Goal: Check status: Check status

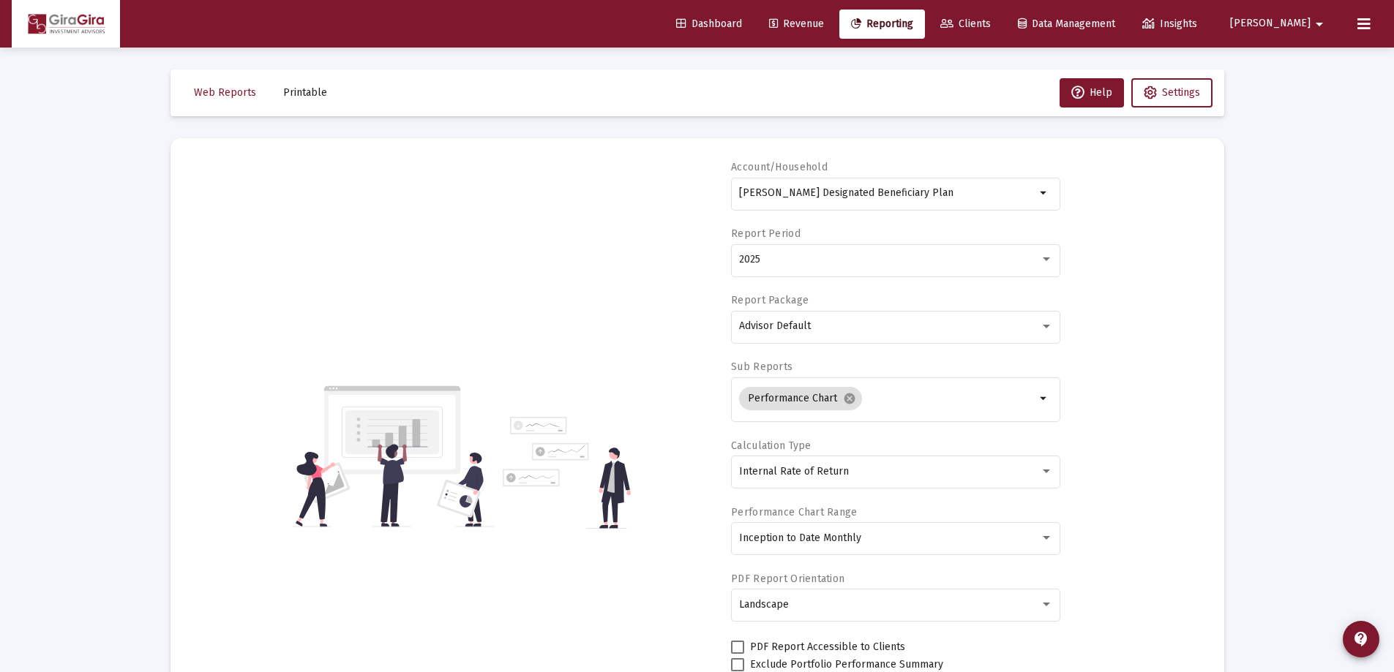
select select "View all"
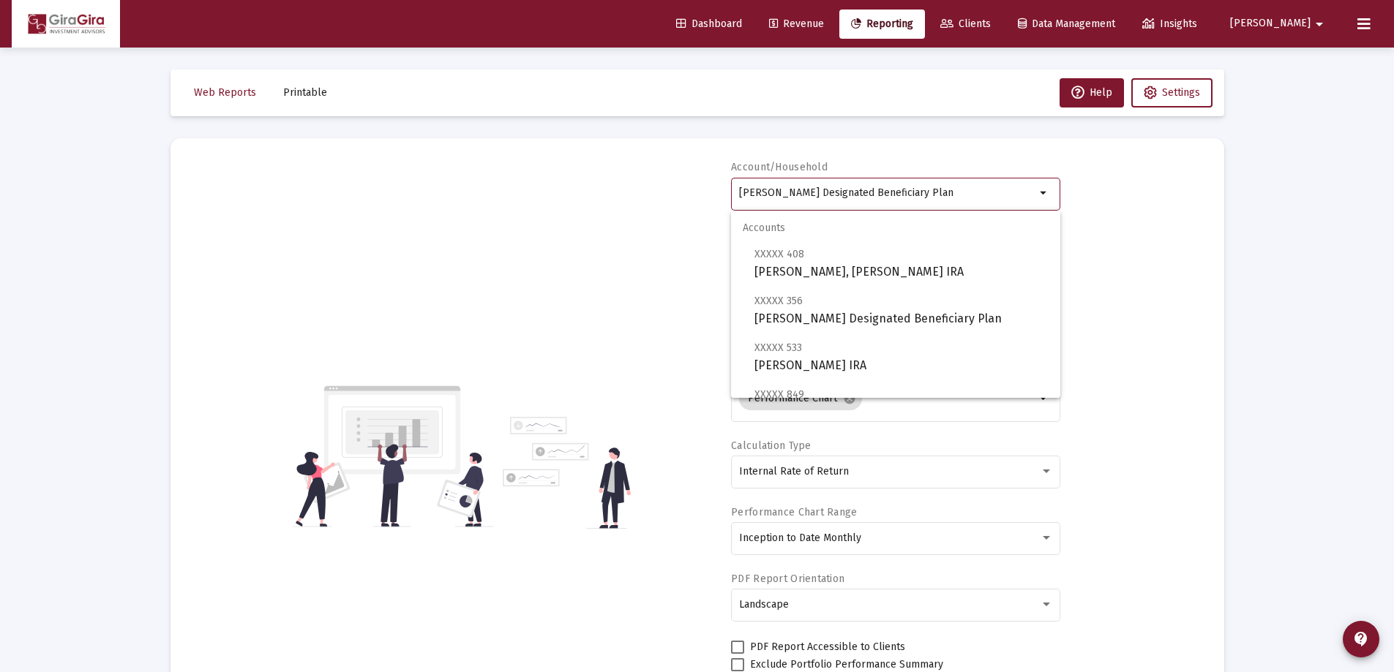
drag, startPoint x: 739, startPoint y: 189, endPoint x: 1411, endPoint y: 225, distance: 673.3
click at [1393, 225] on html "Dashboard Revenue Reporting Clients Data Management Insights [PERSON_NAME] Inte…" at bounding box center [697, 336] width 1394 height 672
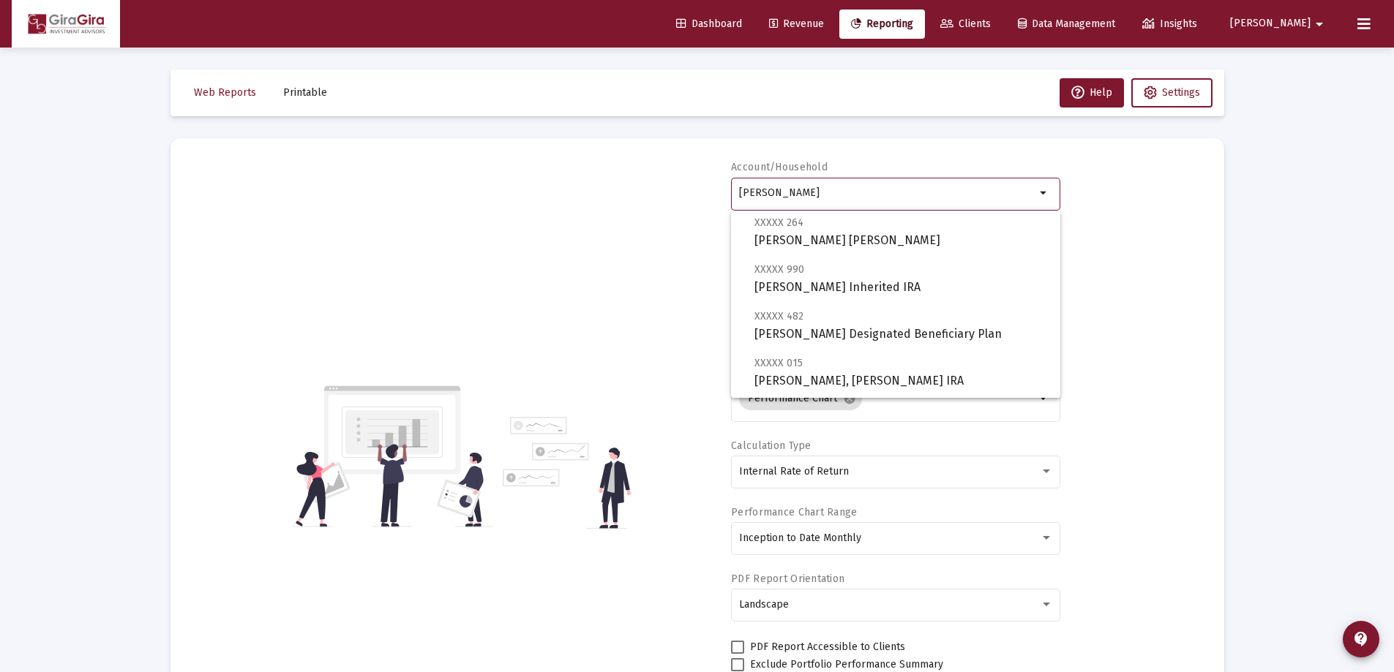
scroll to position [146, 0]
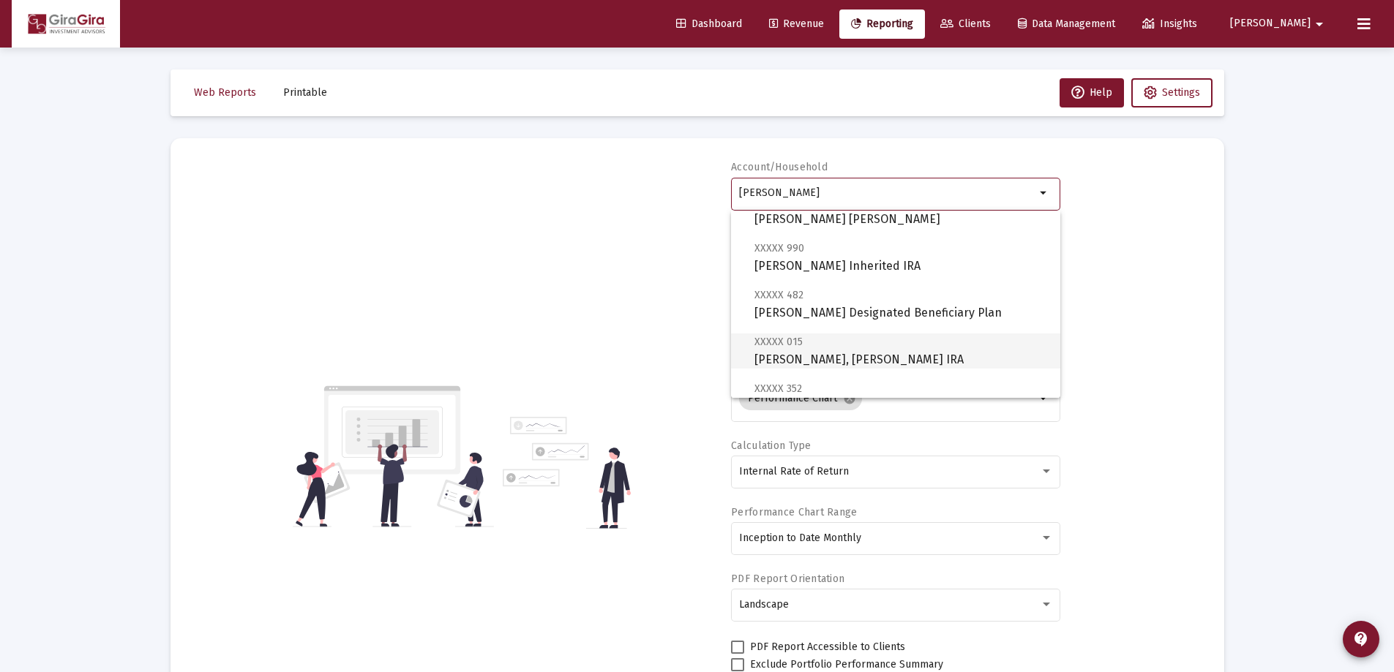
click at [794, 355] on span "XXXXX 015 [PERSON_NAME], [PERSON_NAME] IRA" at bounding box center [901, 351] width 294 height 36
type input "[PERSON_NAME], [PERSON_NAME] IRA"
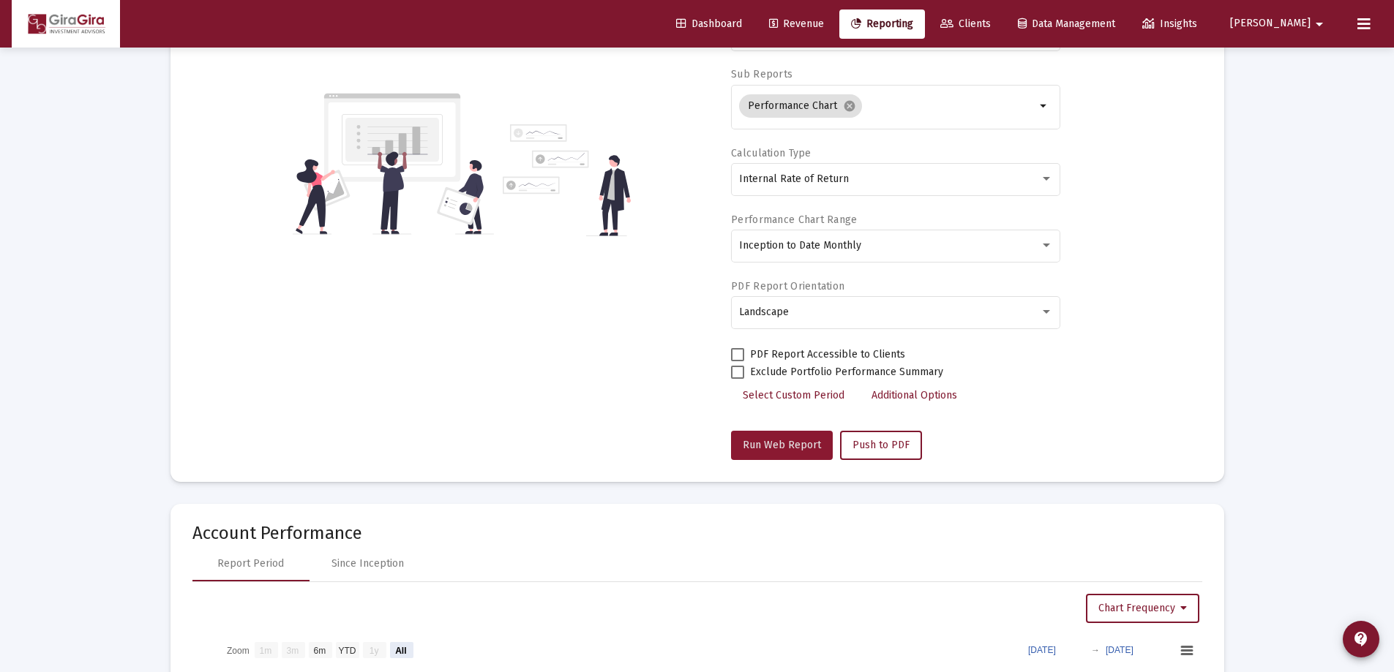
click at [781, 442] on span "Run Web Report" at bounding box center [782, 445] width 78 height 12
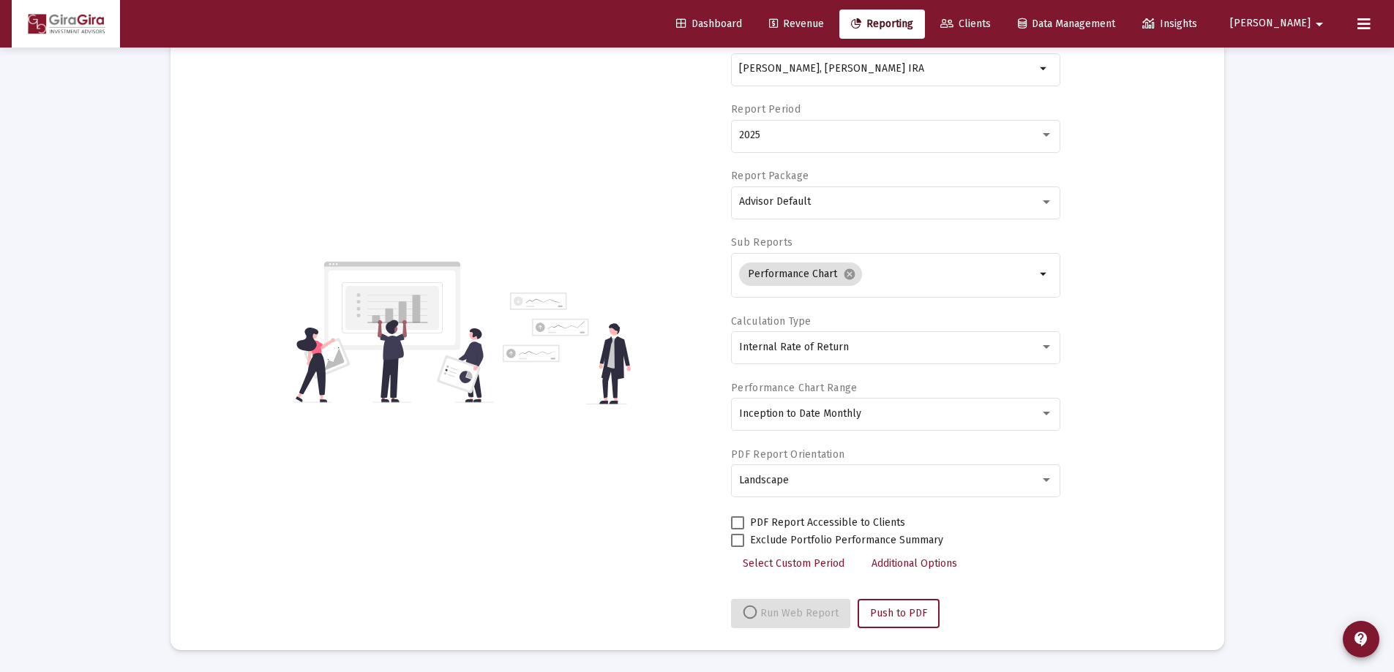
select select "View all"
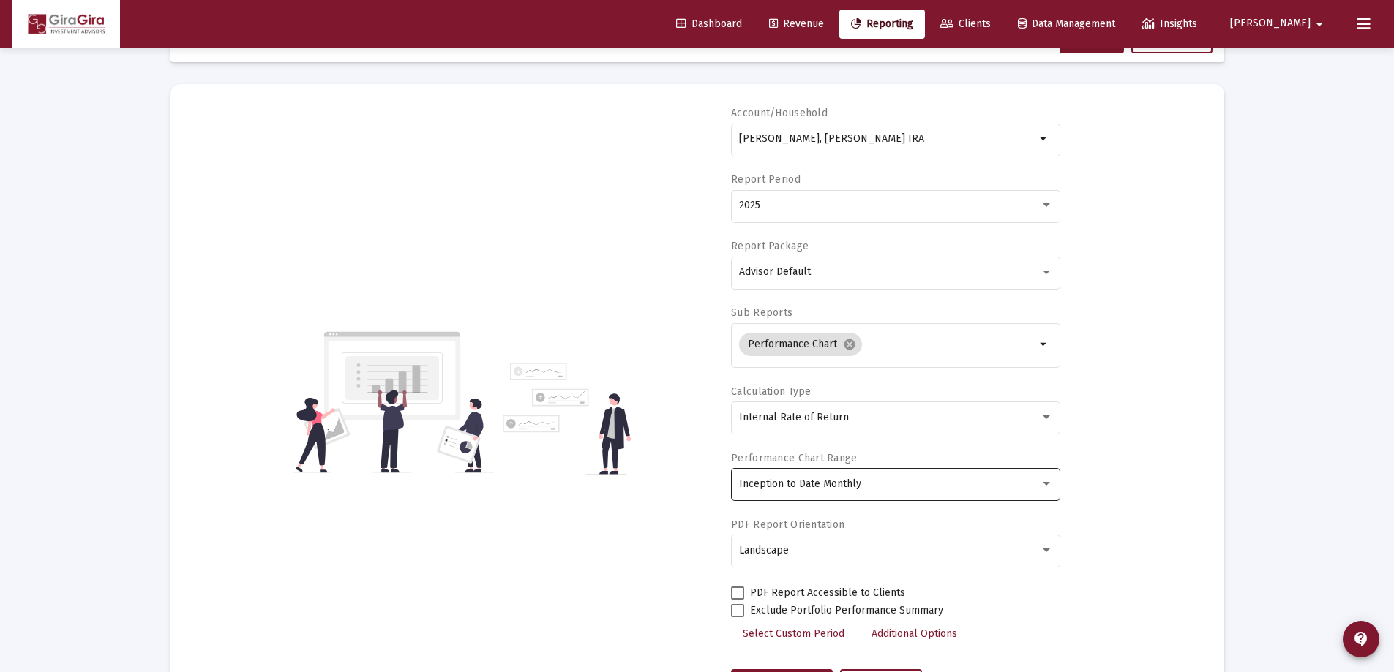
scroll to position [0, 0]
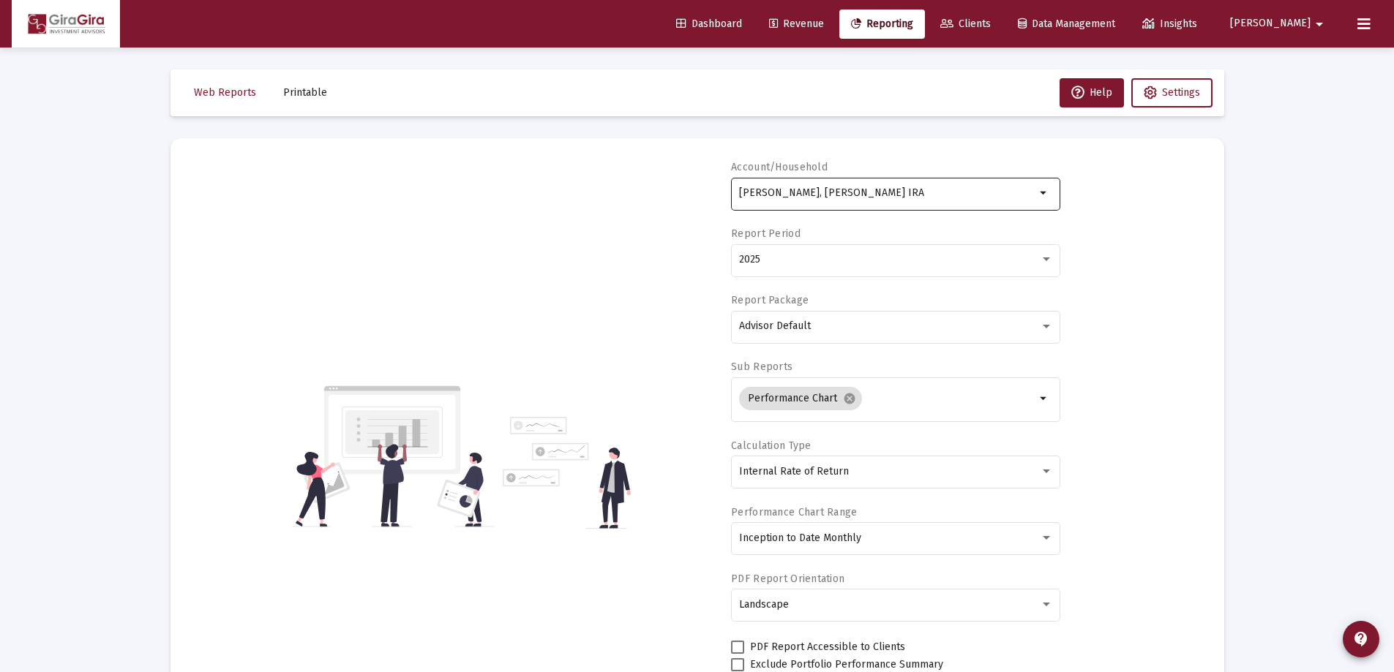
click at [778, 195] on input "[PERSON_NAME], [PERSON_NAME] IRA" at bounding box center [887, 193] width 296 height 12
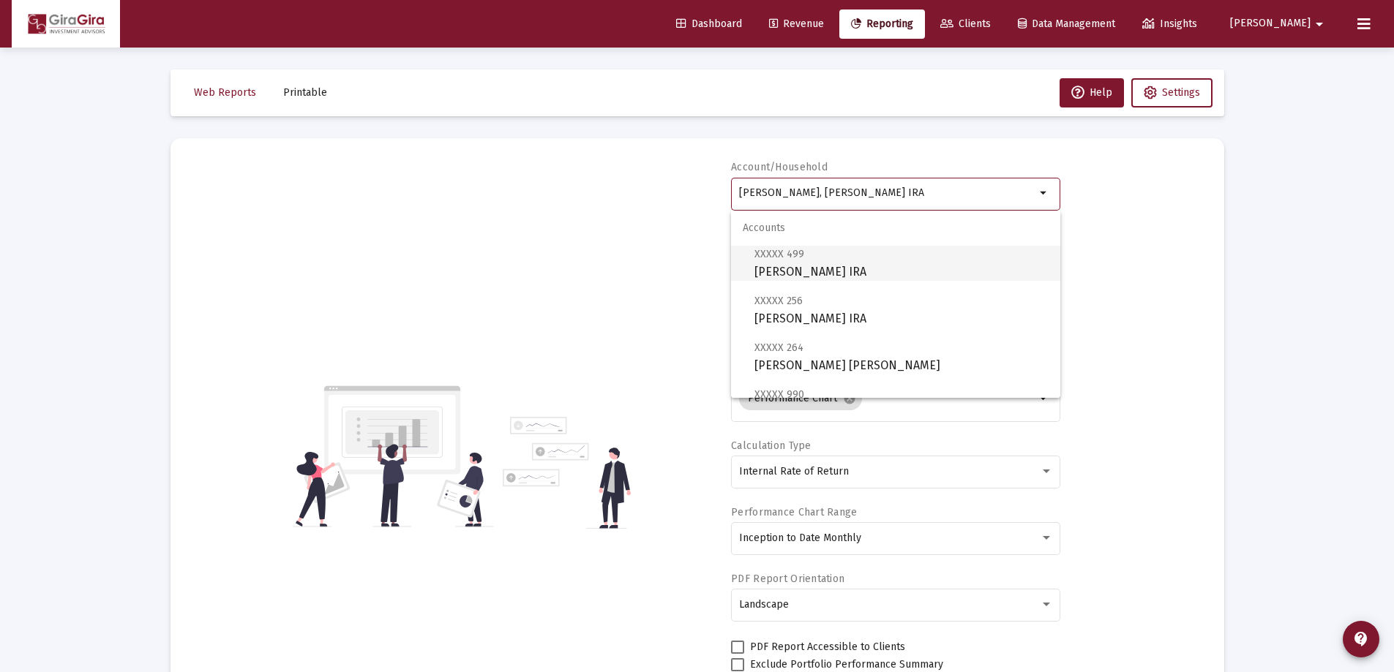
click at [833, 266] on span "XXXXX 499 [PERSON_NAME] IRA" at bounding box center [901, 263] width 294 height 36
type input "[PERSON_NAME] IRA"
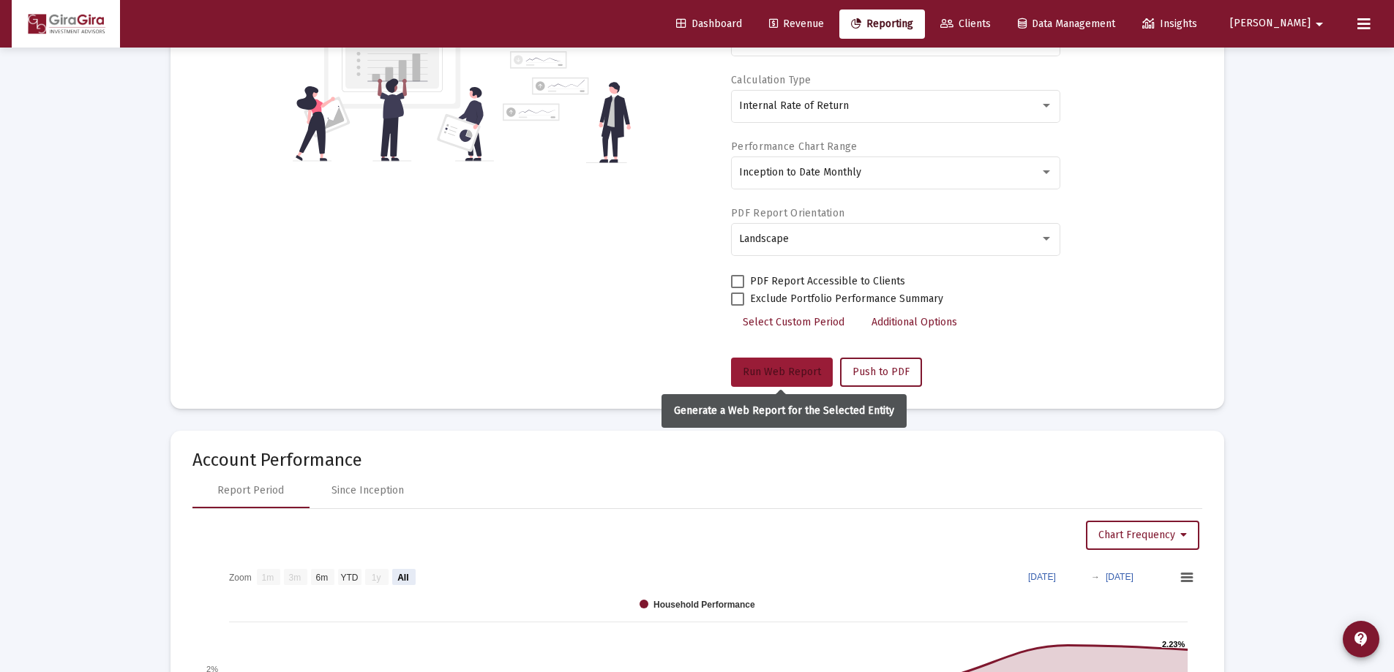
click at [789, 372] on span "Run Web Report" at bounding box center [782, 372] width 78 height 12
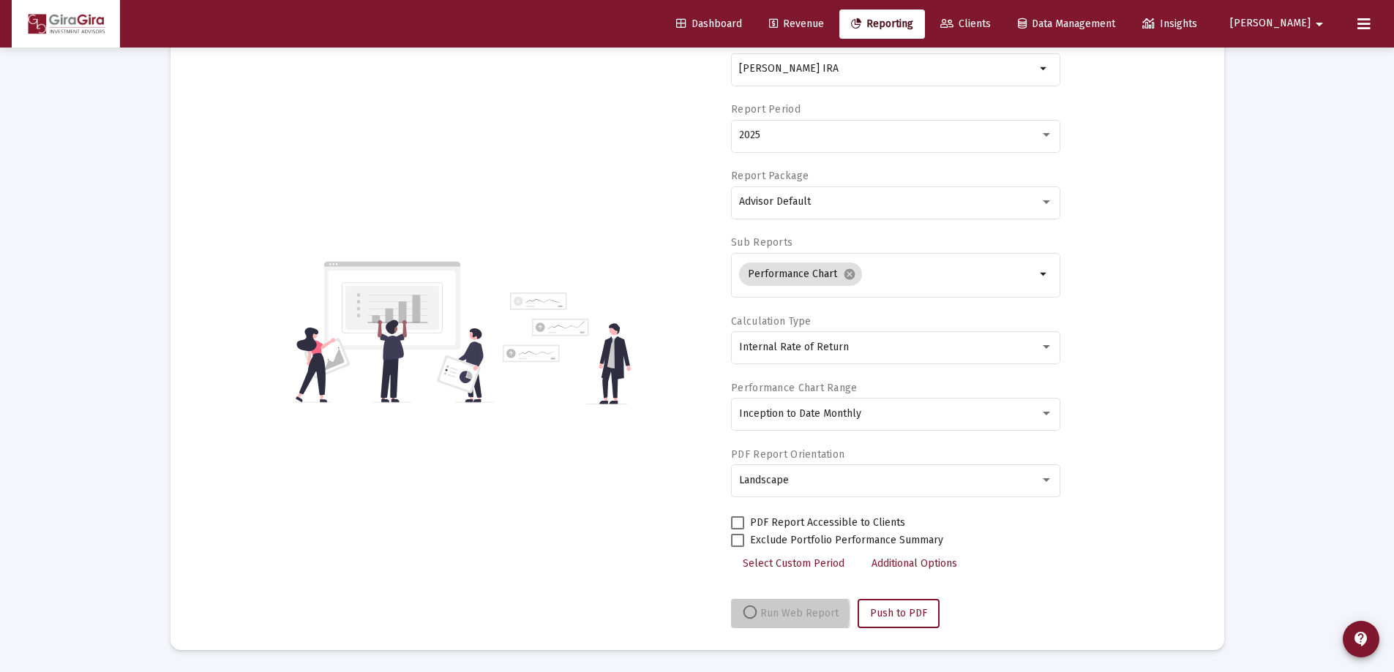
scroll to position [124, 0]
select select "View all"
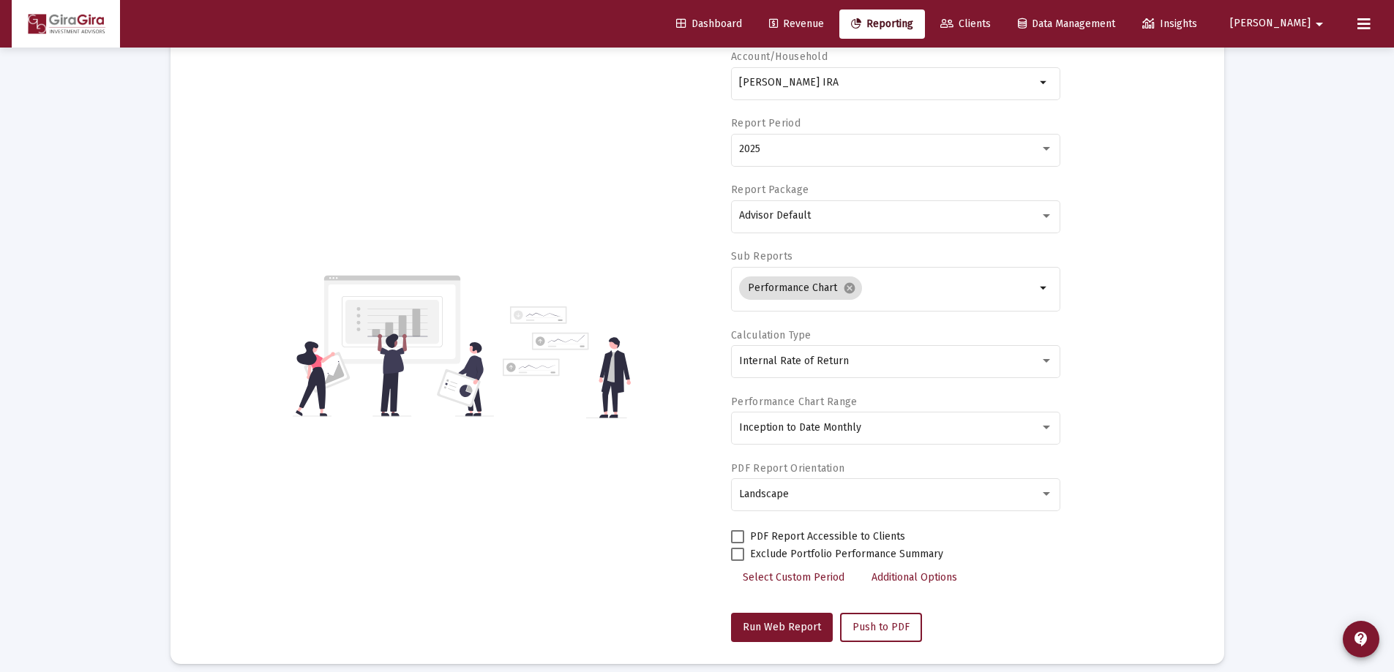
scroll to position [0, 0]
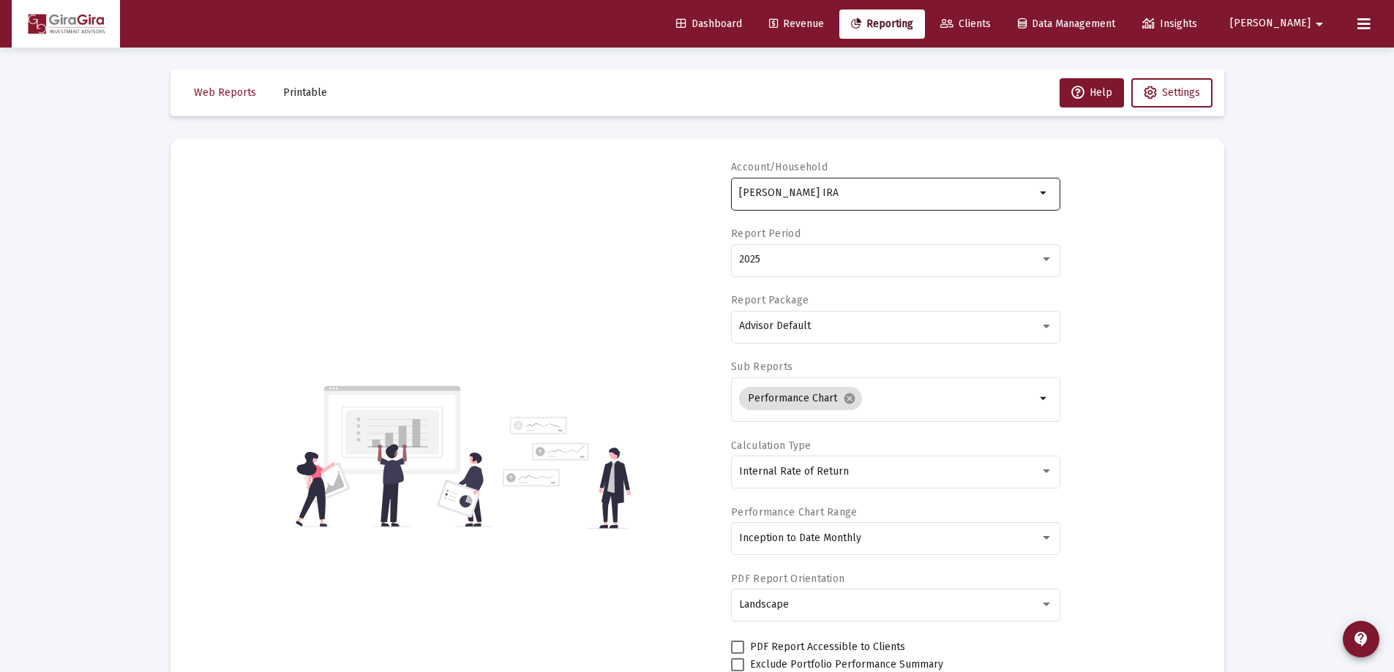
click at [777, 192] on input "[PERSON_NAME] IRA" at bounding box center [887, 193] width 296 height 12
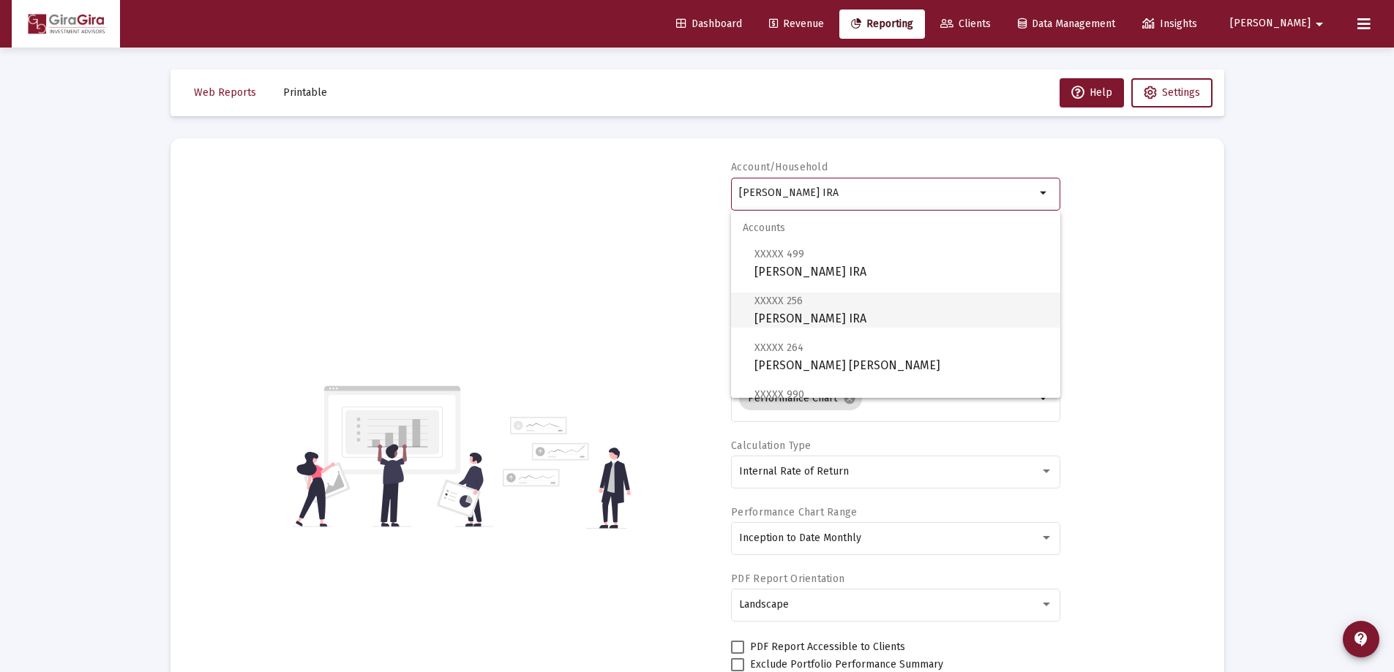
click at [830, 310] on span "XXXXX 256 [PERSON_NAME] Inherited IRA" at bounding box center [901, 310] width 294 height 36
type input "[PERSON_NAME] IRA"
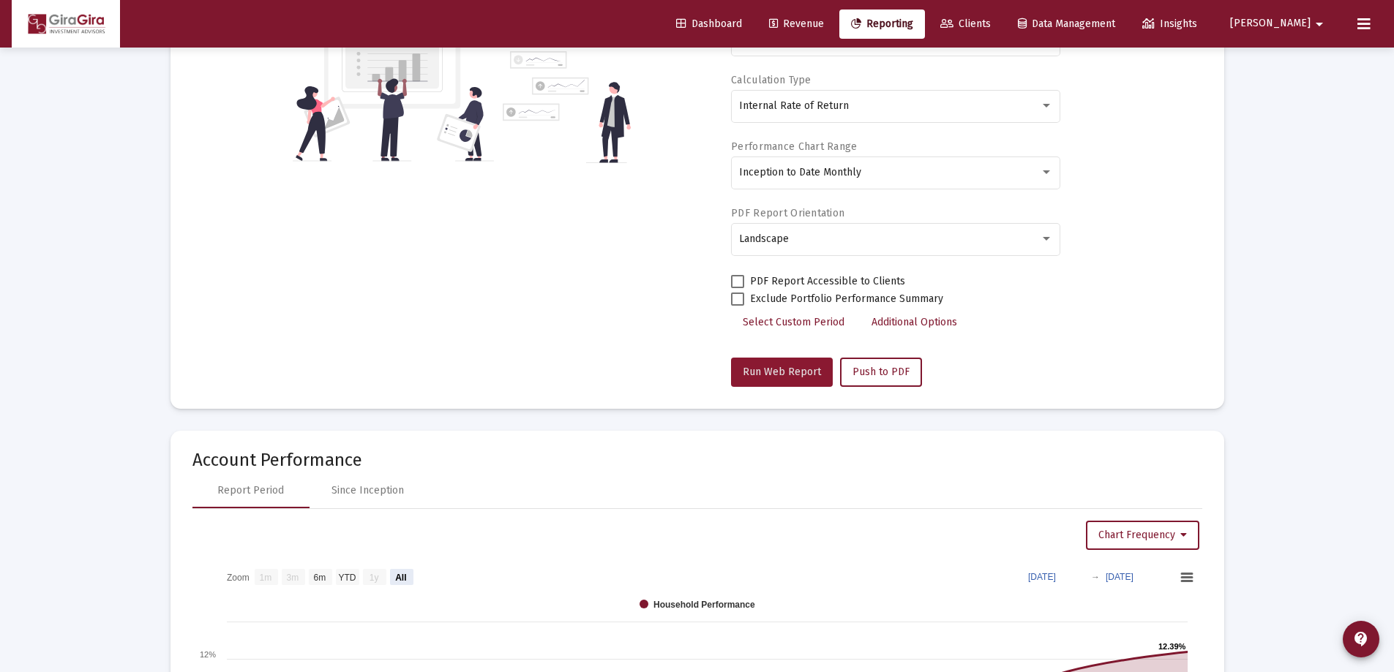
click at [783, 374] on span "Run Web Report" at bounding box center [782, 372] width 78 height 12
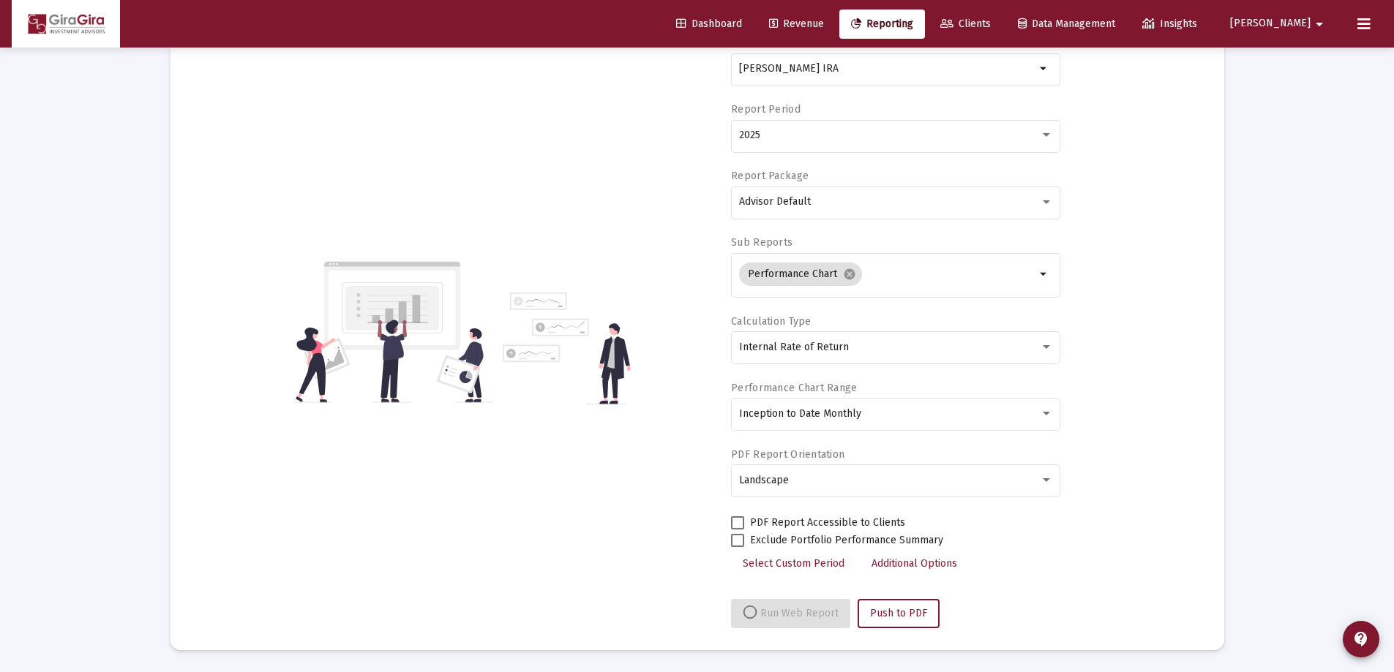
select select "View all"
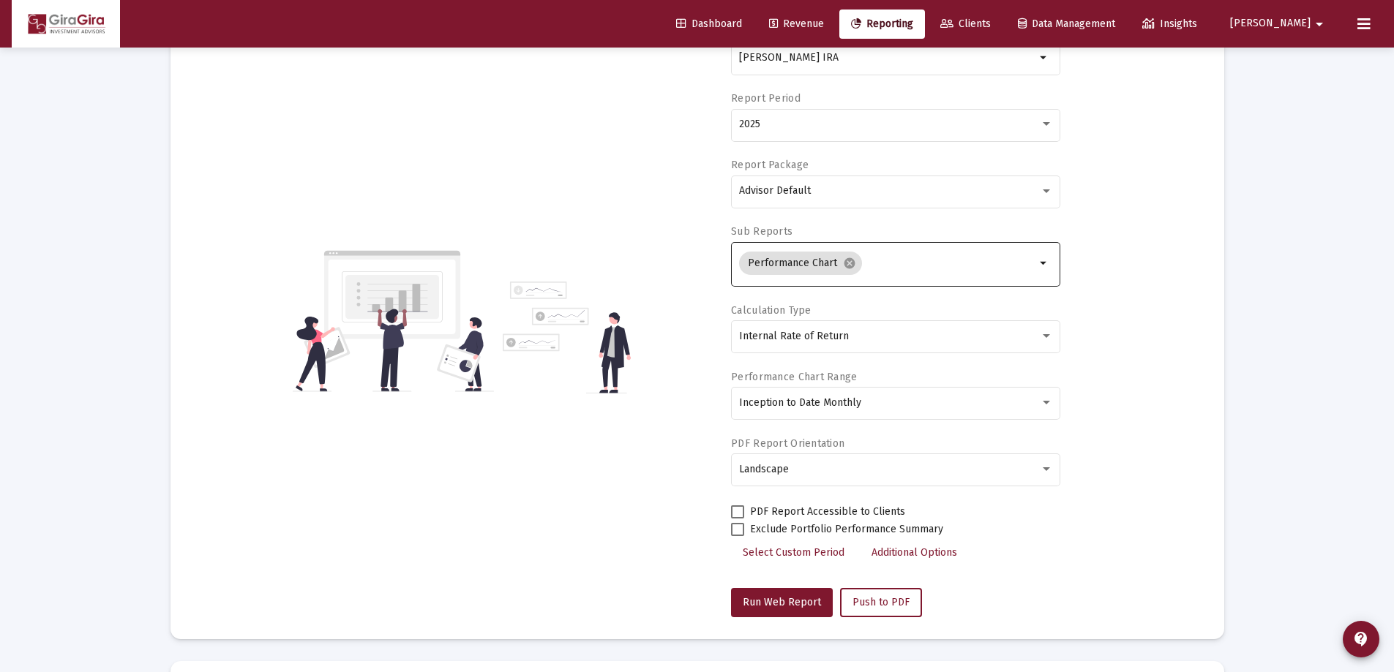
scroll to position [0, 0]
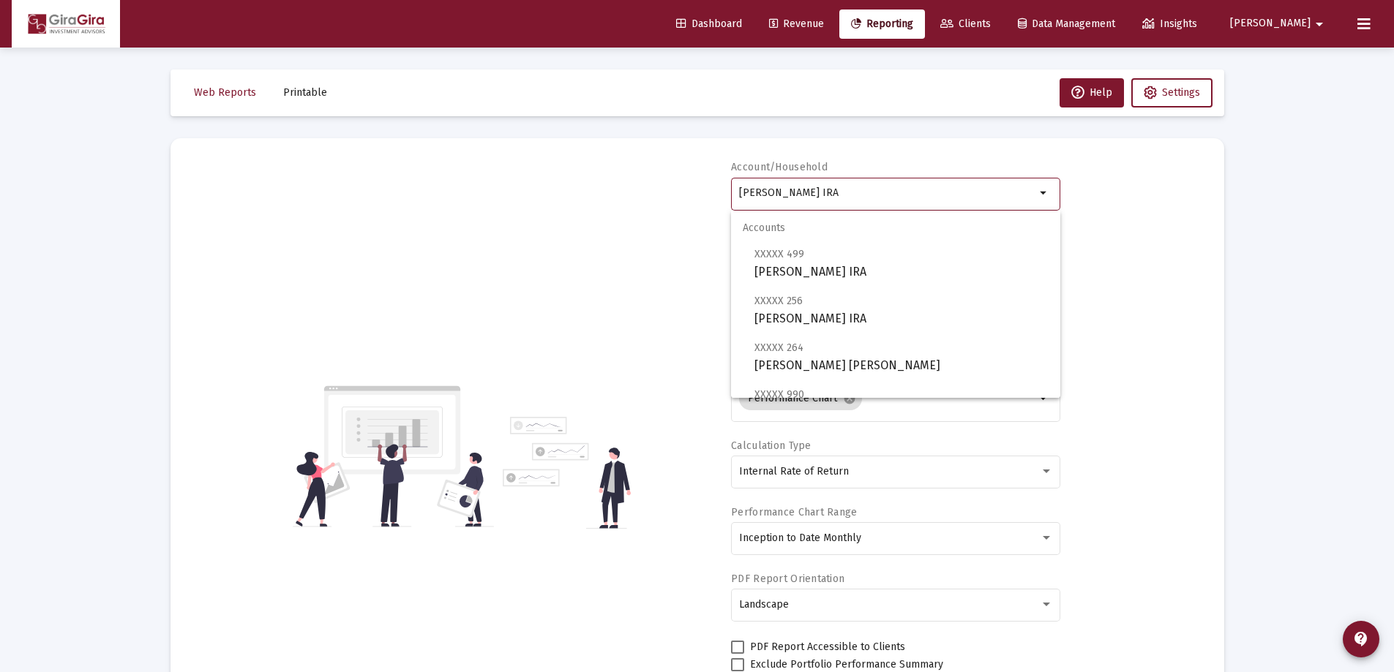
click at [794, 192] on input "[PERSON_NAME] IRA" at bounding box center [887, 193] width 296 height 12
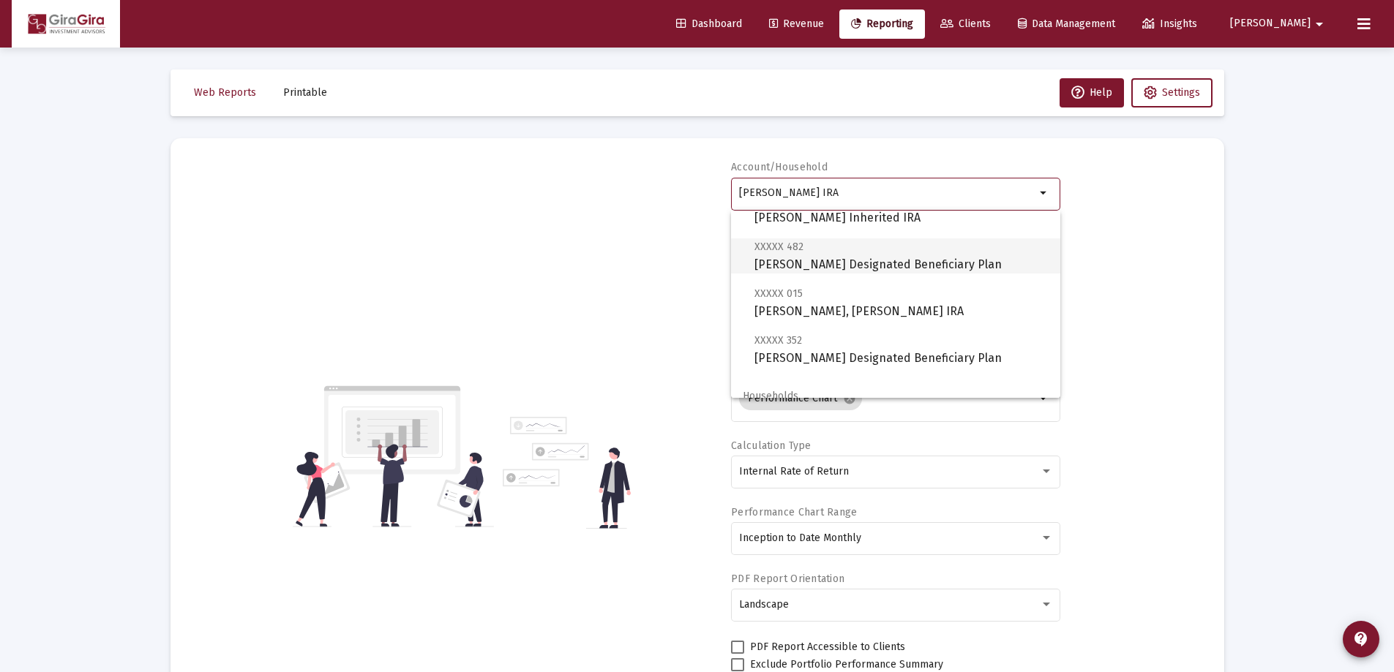
scroll to position [219, 0]
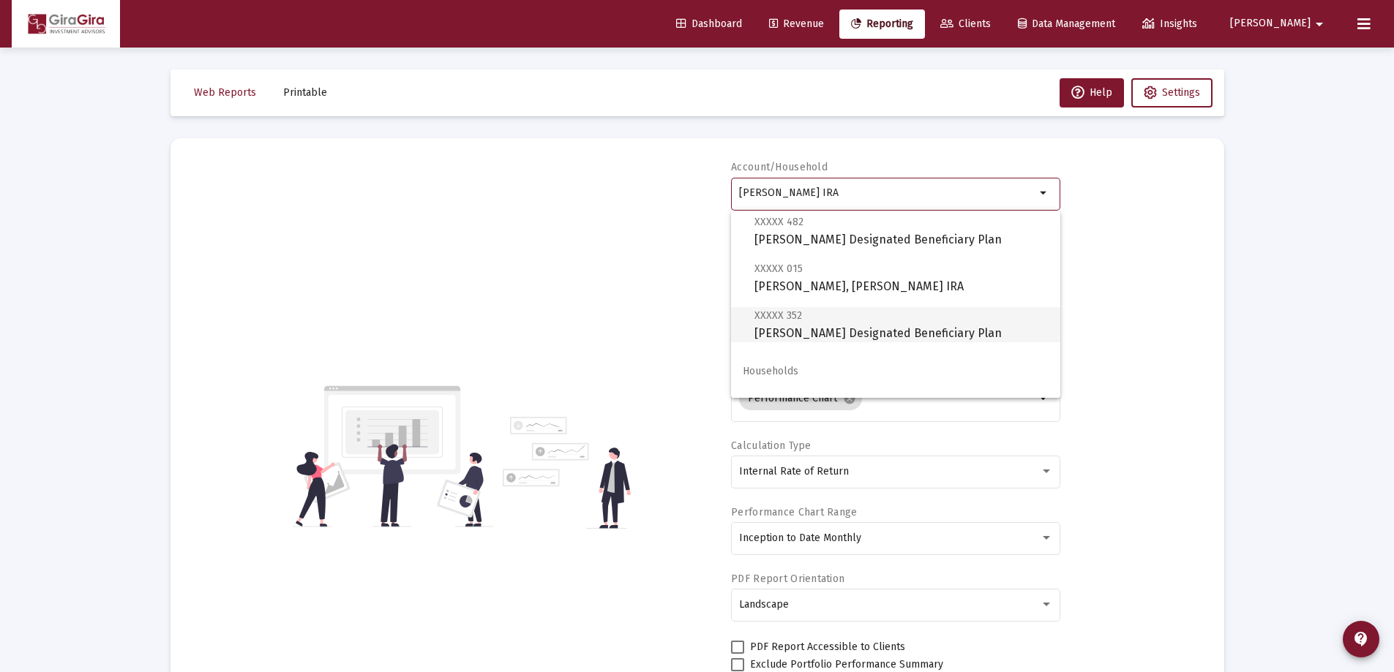
click at [831, 325] on span "XXXXX 352 [PERSON_NAME] Designated Beneficiary Plan" at bounding box center [901, 325] width 294 height 36
type input "[PERSON_NAME] Designated Beneficiary Plan"
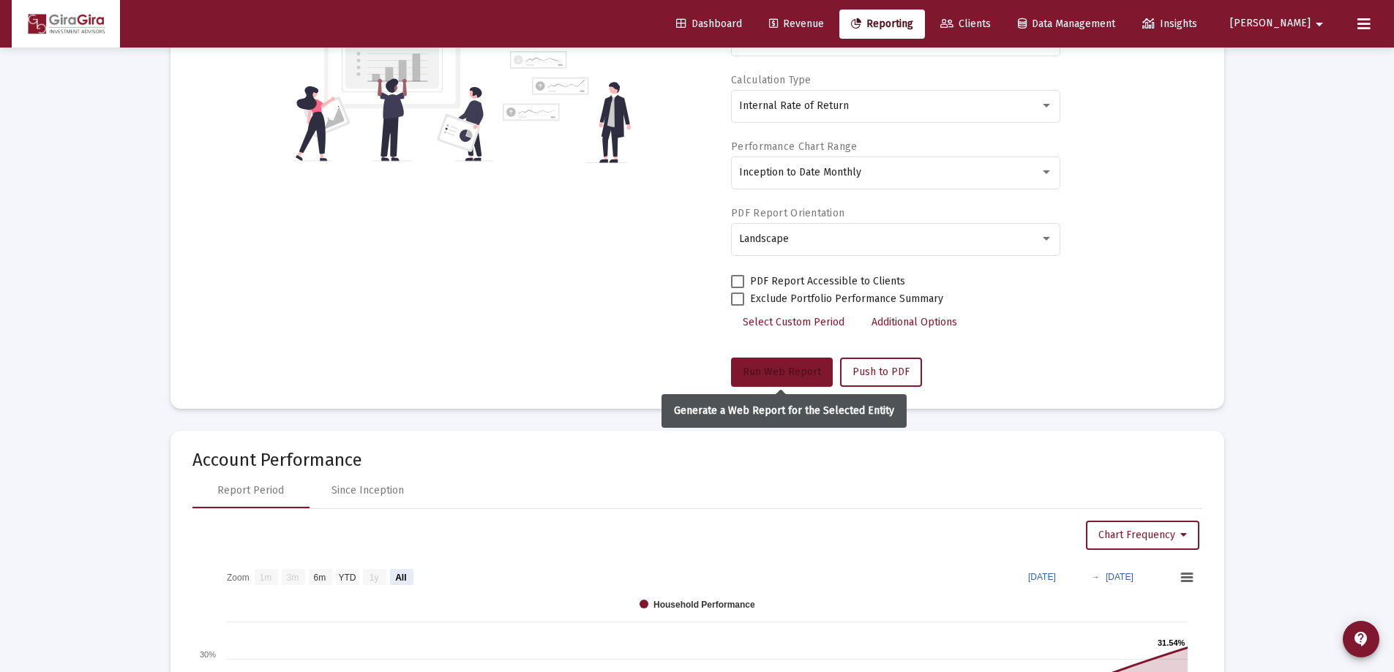
click at [770, 368] on span "Run Web Report" at bounding box center [782, 372] width 78 height 12
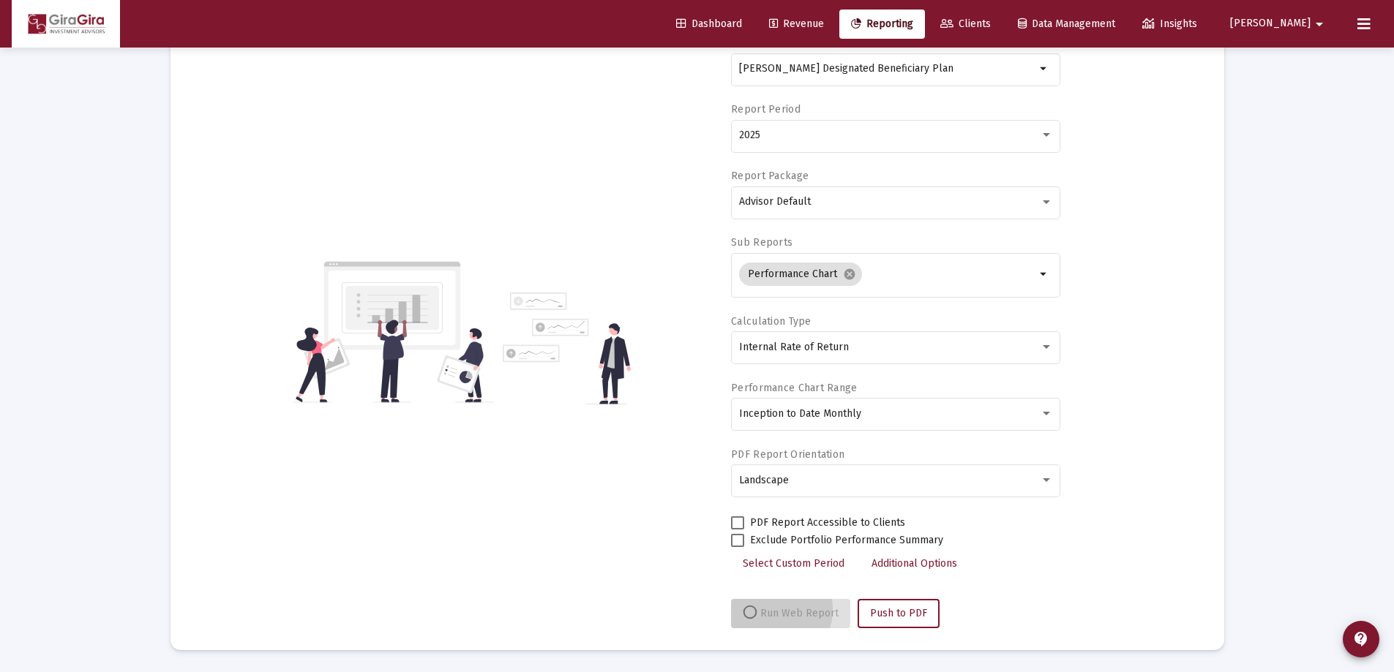
scroll to position [124, 0]
select select "View all"
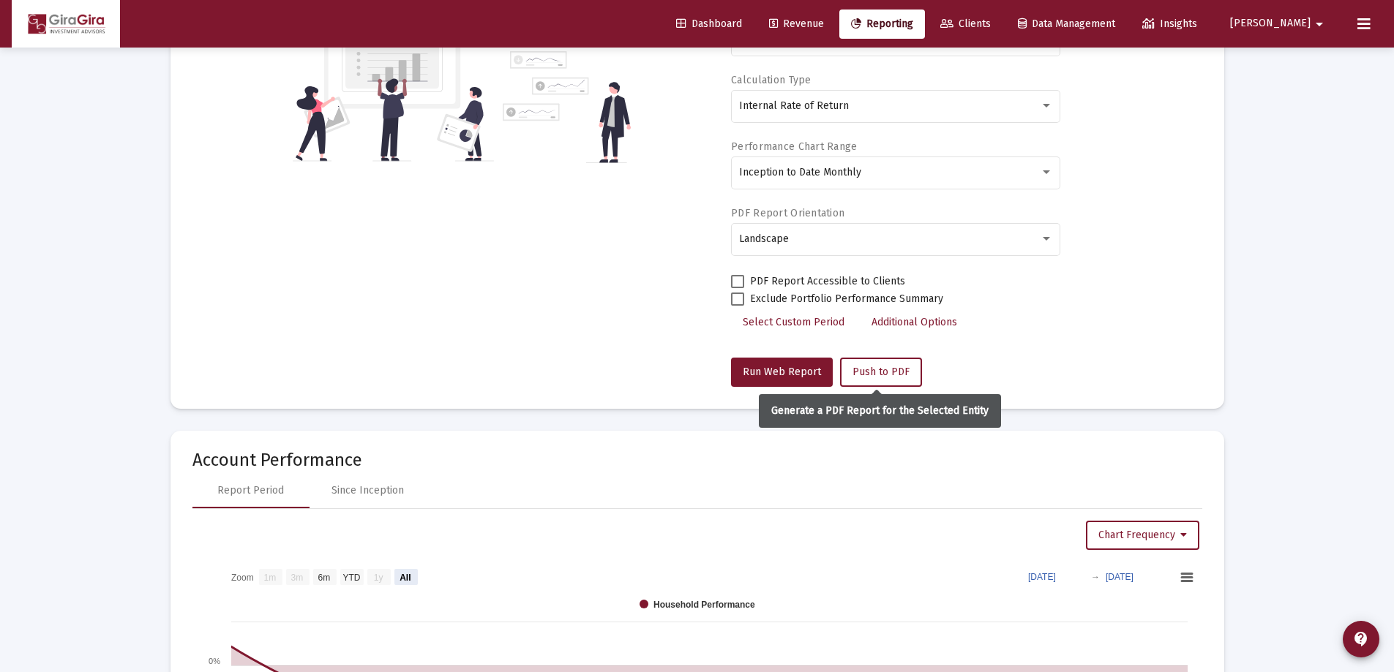
scroll to position [585, 0]
